Goal: Information Seeking & Learning: Find specific fact

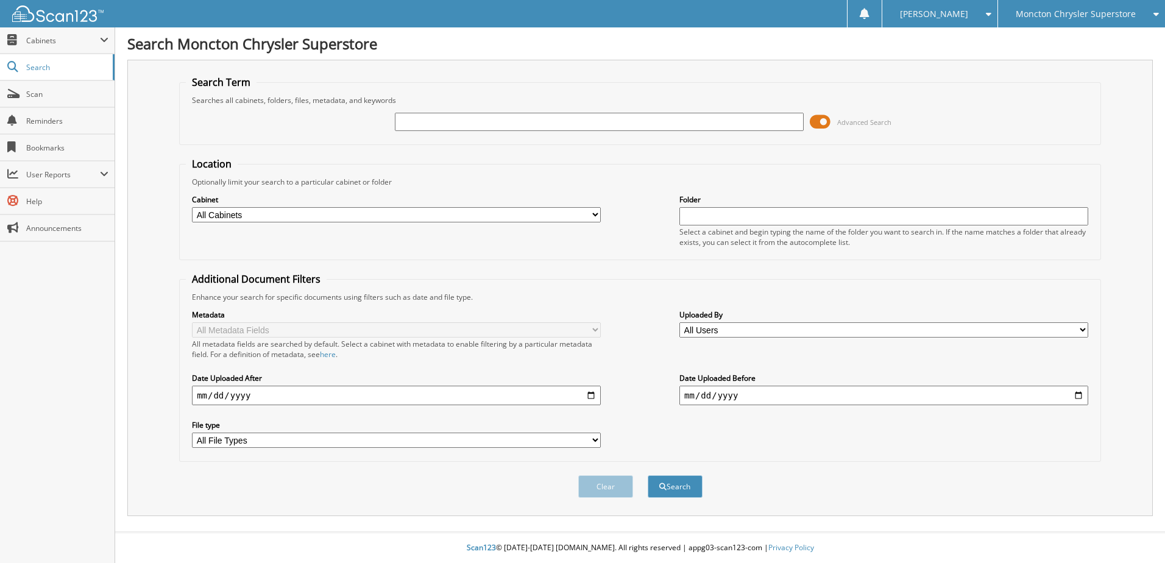
click at [490, 116] on input "text" at bounding box center [599, 122] width 409 height 18
type input "508656"
click at [648, 475] on button "Search" at bounding box center [675, 486] width 55 height 23
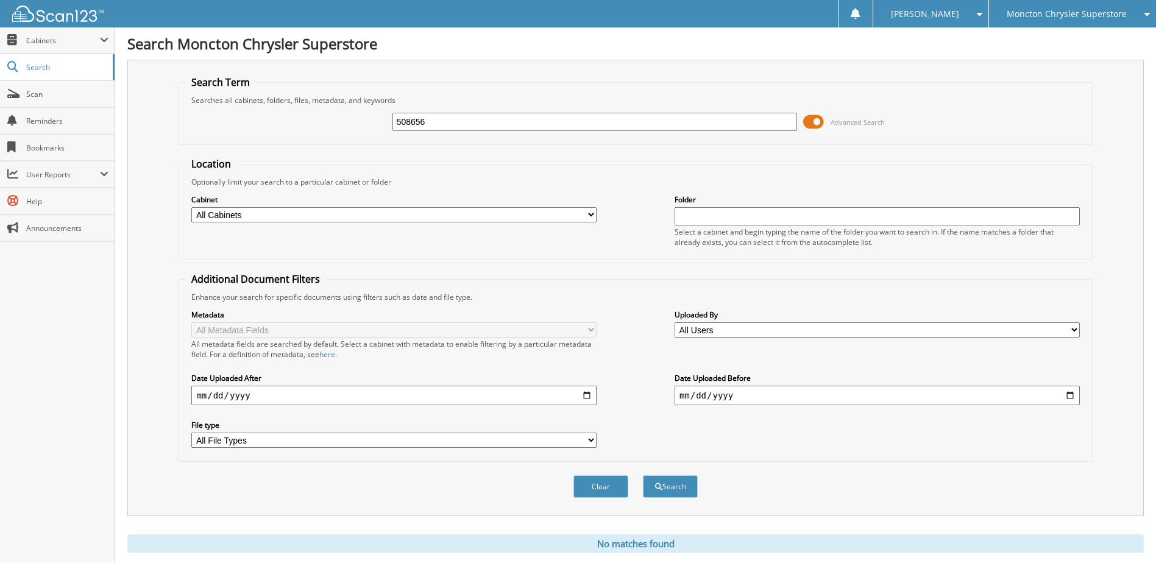
drag, startPoint x: 813, startPoint y: 123, endPoint x: 801, endPoint y: 121, distance: 13.0
click at [801, 121] on div "508656 Advanced Search" at bounding box center [635, 121] width 900 height 33
drag, startPoint x: 816, startPoint y: 120, endPoint x: 805, endPoint y: 122, distance: 10.5
click at [805, 122] on span at bounding box center [813, 122] width 21 height 18
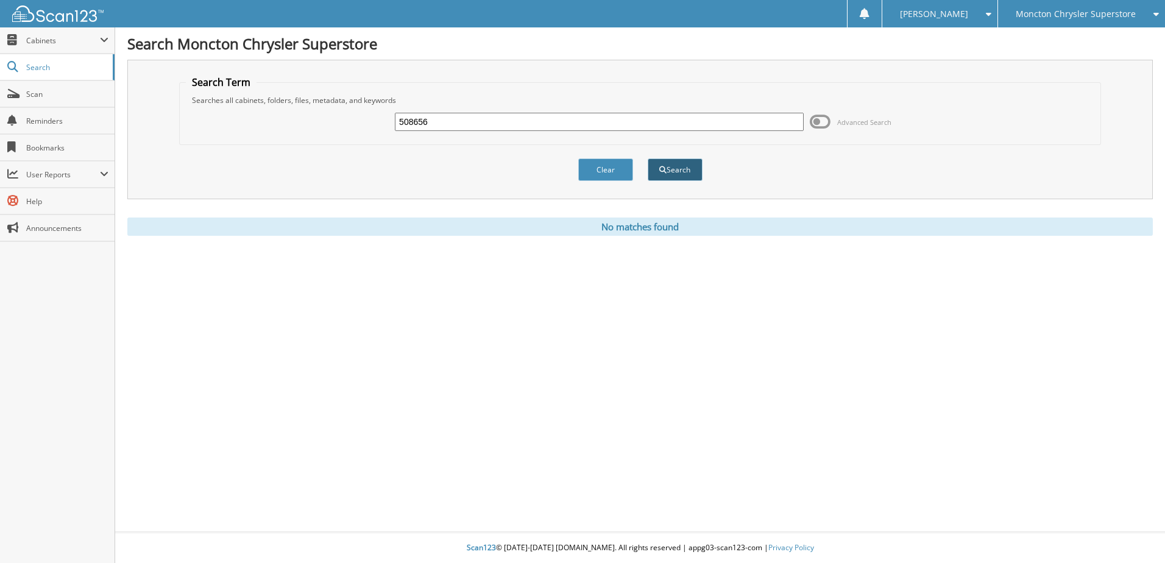
click at [680, 171] on button "Search" at bounding box center [675, 169] width 55 height 23
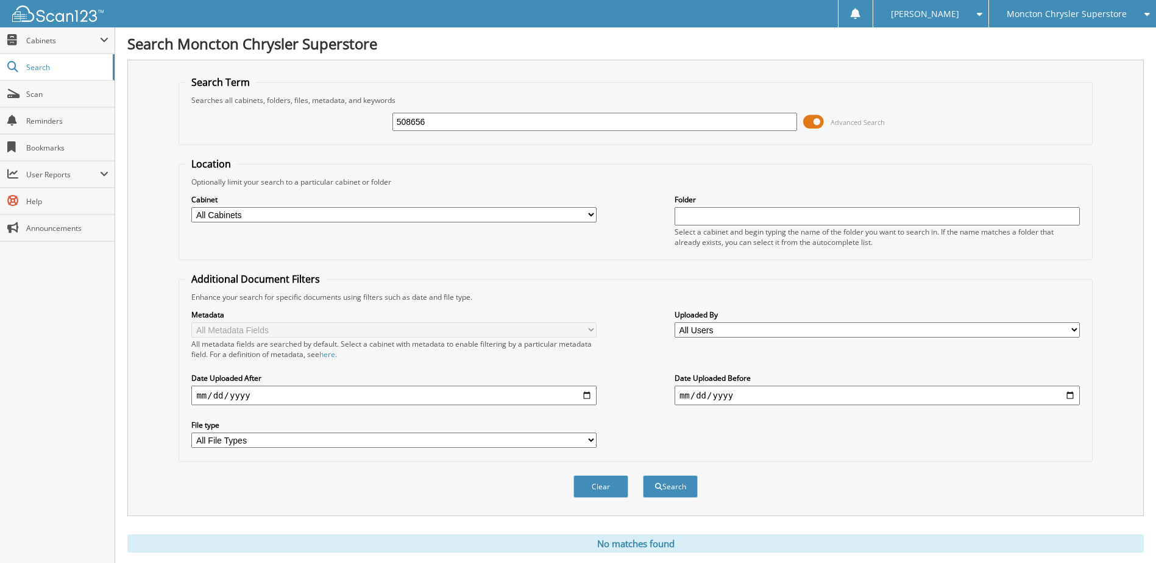
click at [809, 119] on span at bounding box center [813, 122] width 21 height 18
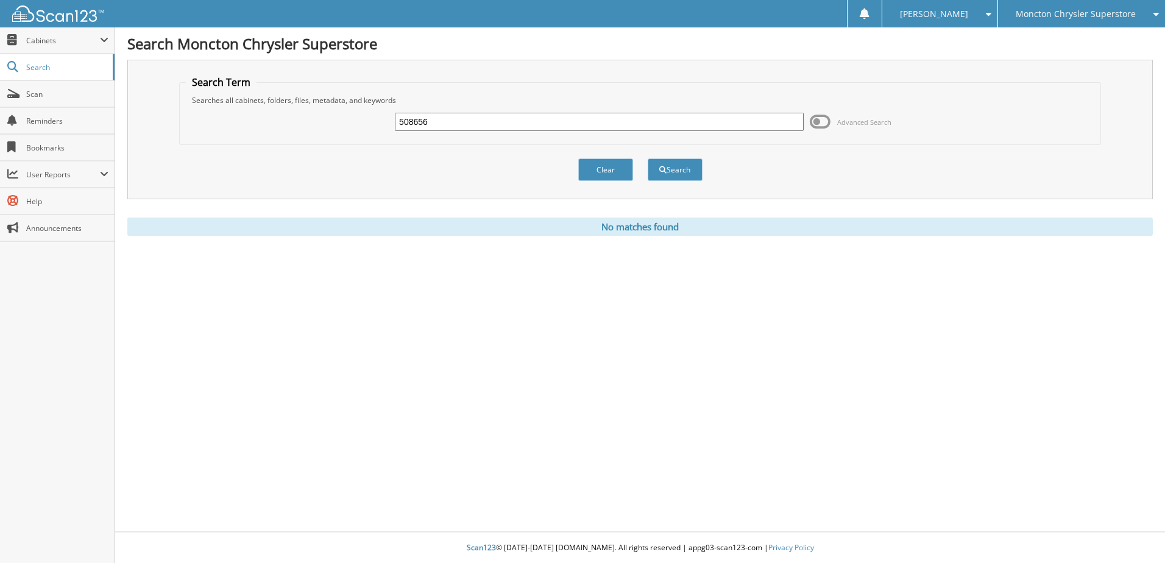
click at [809, 119] on div "508656 Advanced Search" at bounding box center [640, 121] width 908 height 33
click at [678, 172] on button "Search" at bounding box center [675, 169] width 55 height 23
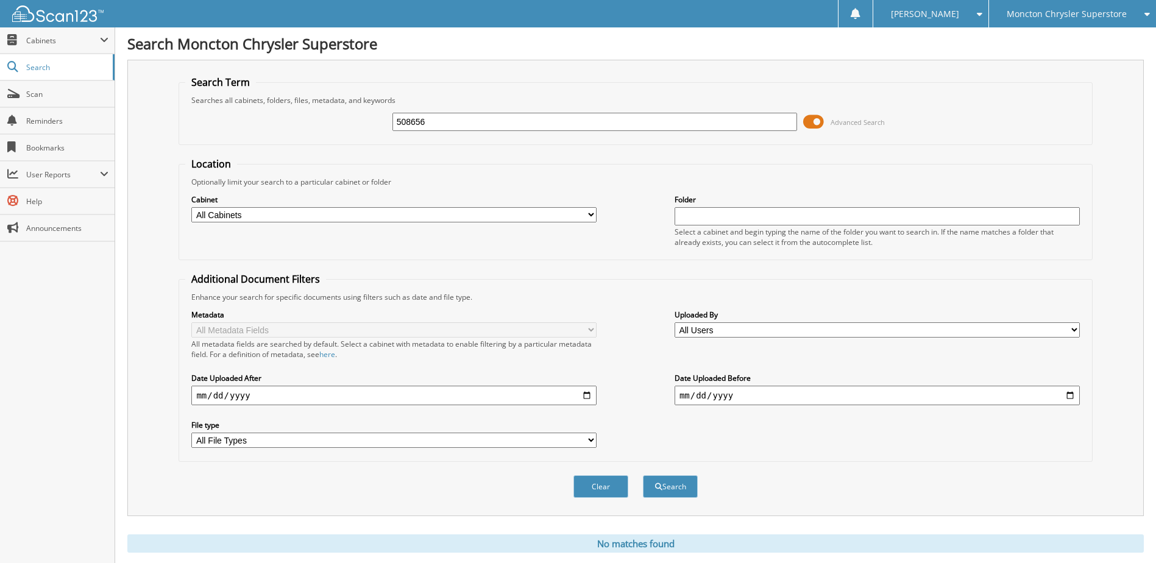
click at [808, 119] on span at bounding box center [813, 122] width 21 height 18
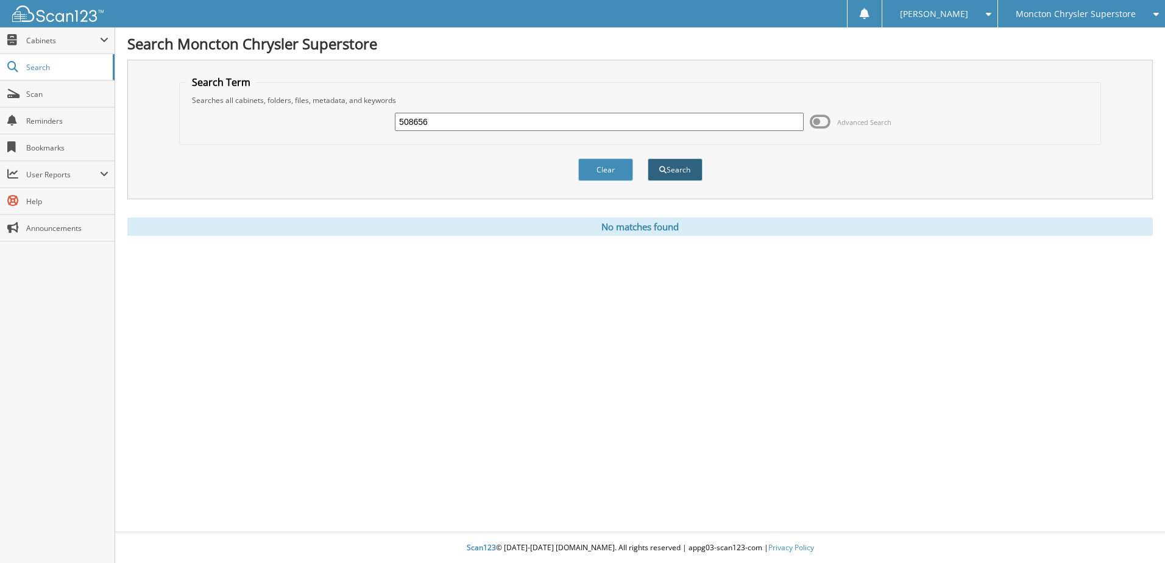
click at [675, 169] on button "Search" at bounding box center [675, 169] width 55 height 23
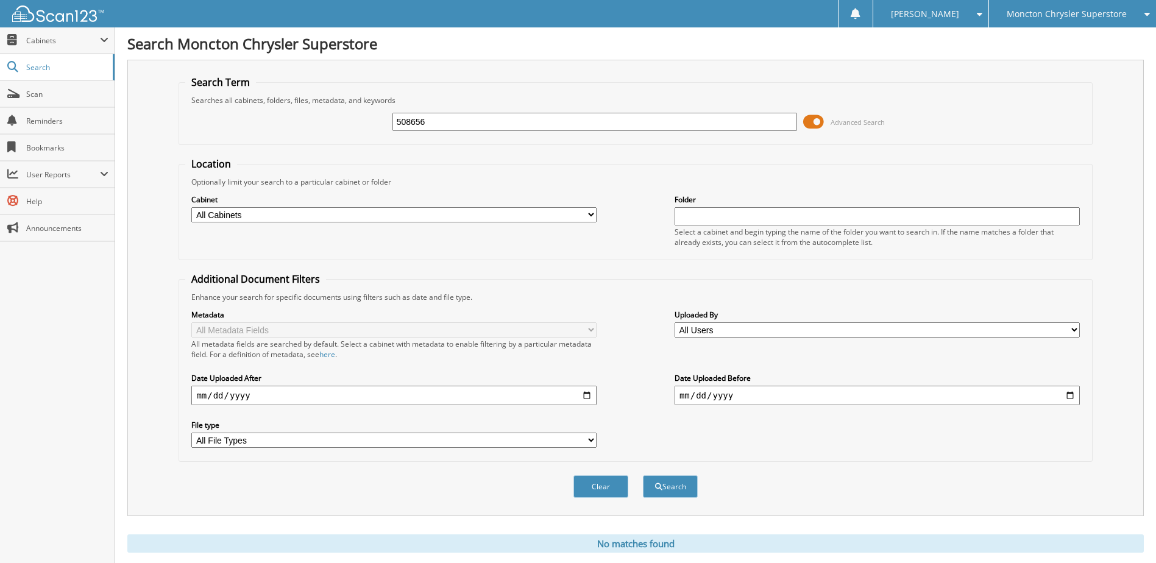
click at [434, 127] on input "508656" at bounding box center [594, 122] width 405 height 18
click at [643, 475] on button "Search" at bounding box center [670, 486] width 55 height 23
drag, startPoint x: 817, startPoint y: 119, endPoint x: 806, endPoint y: 121, distance: 11.0
click at [806, 121] on span at bounding box center [813, 122] width 21 height 18
